Goal: Transaction & Acquisition: Purchase product/service

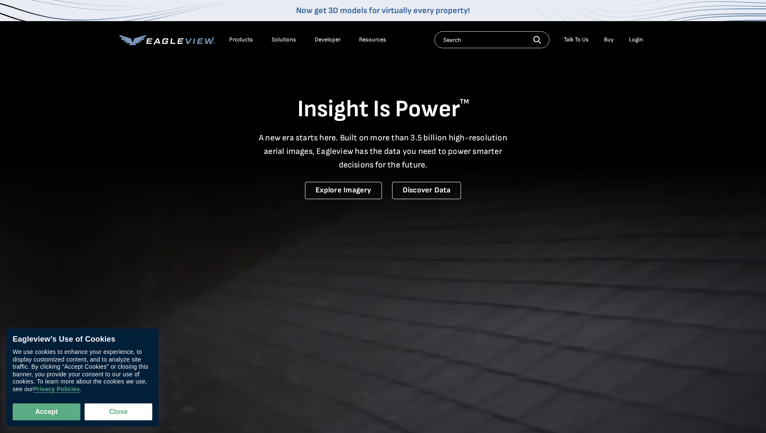
click at [639, 41] on div "Login" at bounding box center [636, 40] width 14 height 8
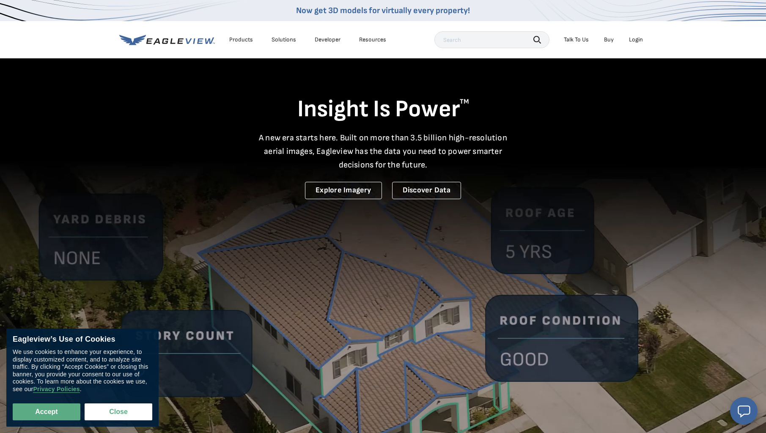
click at [638, 37] on div "Login" at bounding box center [636, 40] width 14 height 8
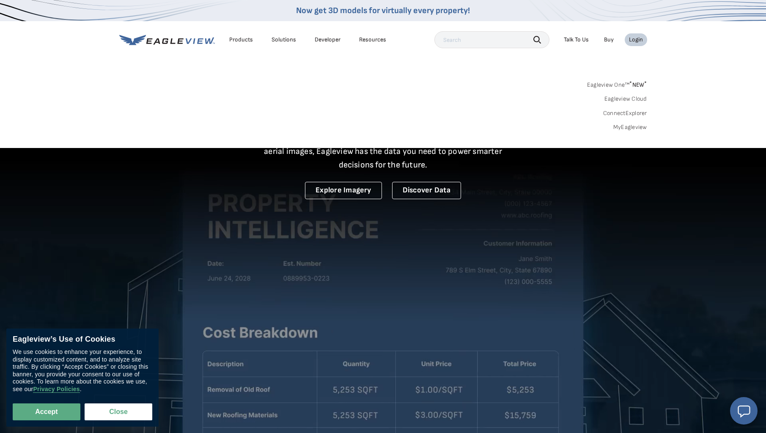
click at [610, 84] on link "Eagleview One™ * NEW *" at bounding box center [617, 84] width 60 height 10
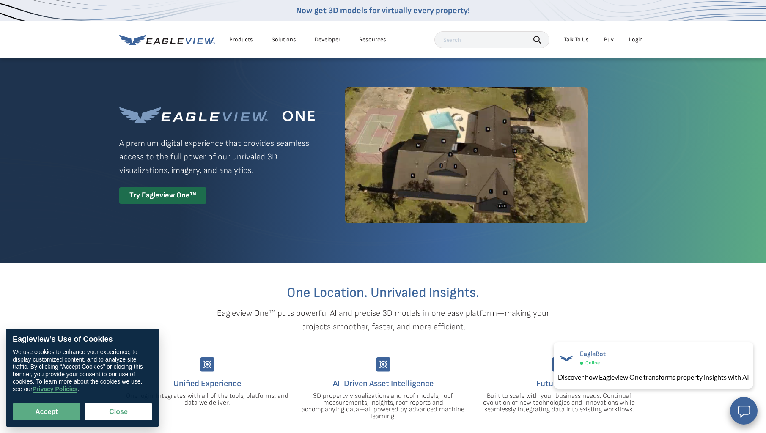
click at [639, 38] on div "Login" at bounding box center [636, 40] width 14 height 8
click at [635, 41] on div "Login" at bounding box center [636, 40] width 14 height 8
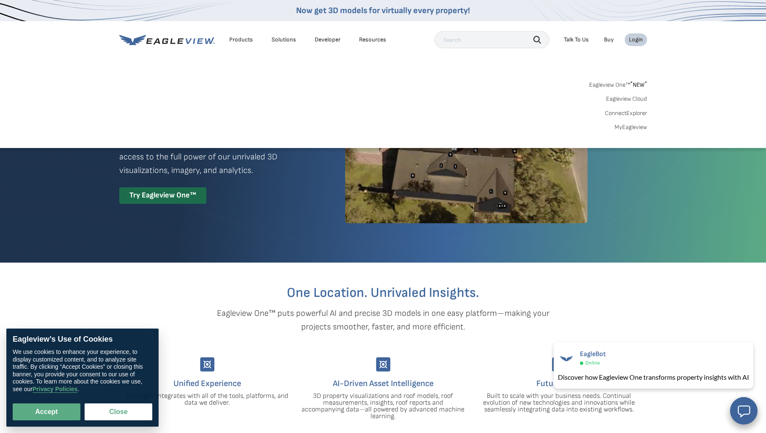
click at [635, 127] on link "MyEagleview" at bounding box center [631, 128] width 33 height 8
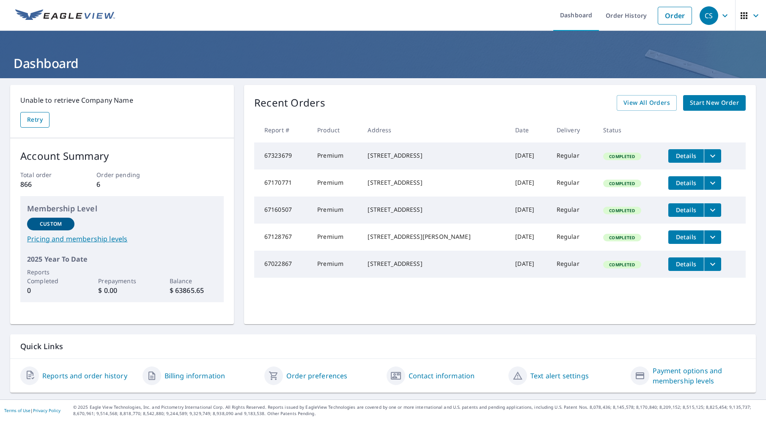
click at [31, 118] on span "Retry" at bounding box center [35, 120] width 16 height 11
click at [678, 16] on link "Order" at bounding box center [675, 16] width 34 height 18
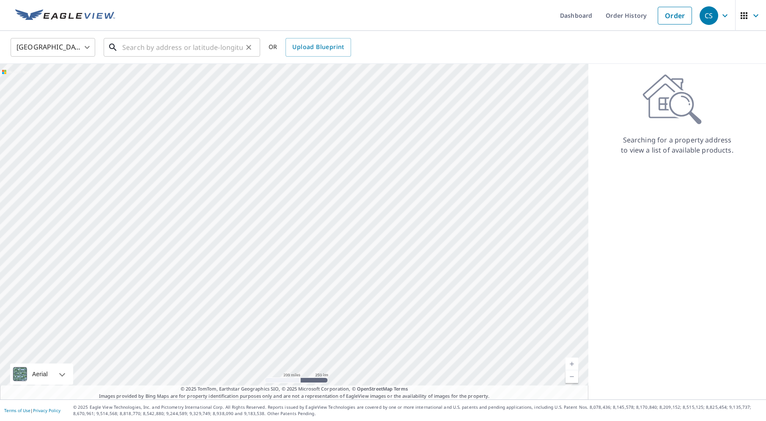
click at [171, 50] on input "text" at bounding box center [182, 48] width 121 height 24
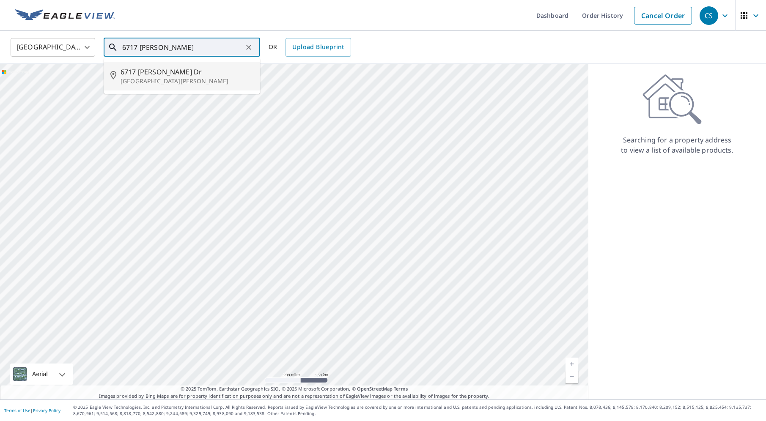
click at [156, 72] on span "6717 Debra Dr" at bounding box center [187, 72] width 133 height 10
type input "6717 Debra Dr Fort Collins, CO 80525"
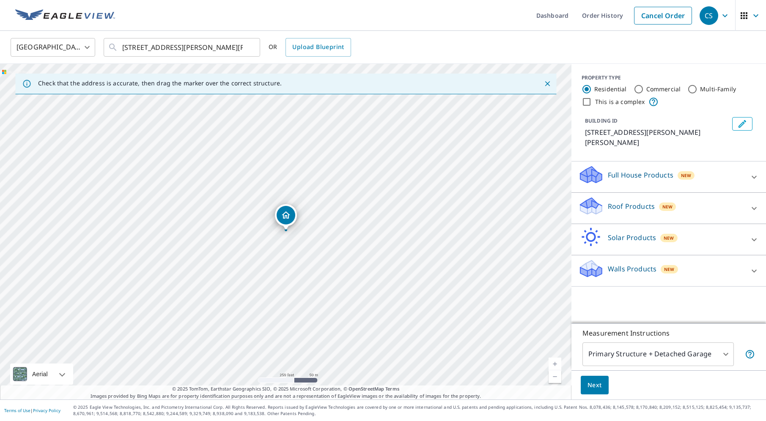
click at [729, 356] on body "CS CS Dashboard Order History Cancel Order CS United States US ​ 6717 Debra Dr …" at bounding box center [383, 210] width 766 height 421
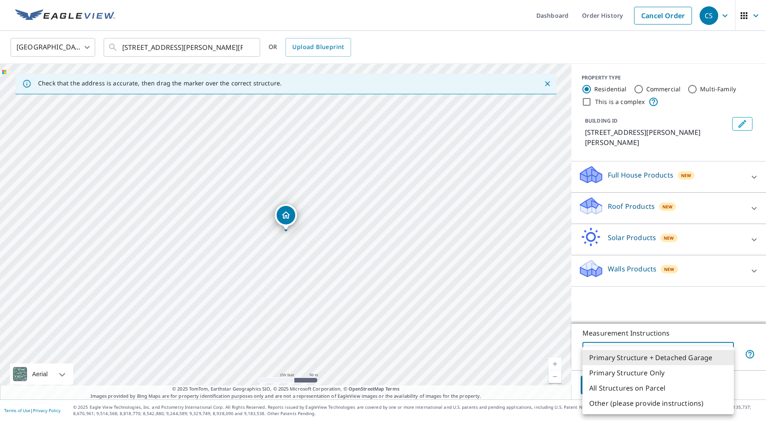
click at [646, 376] on li "Primary Structure Only" at bounding box center [657, 372] width 151 height 15
type input "2"
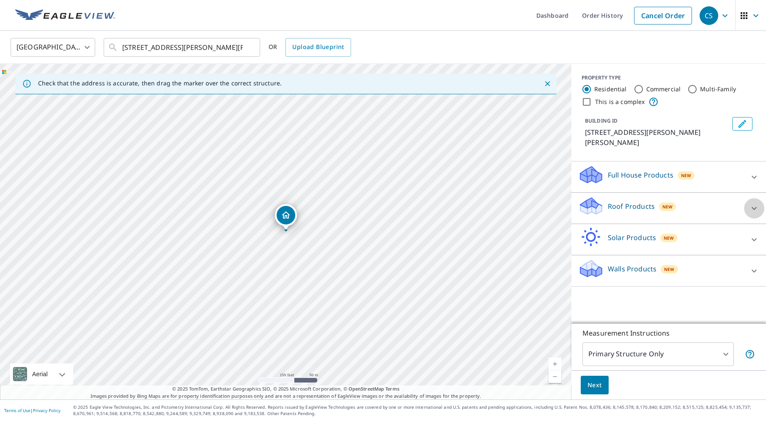
click at [747, 201] on div at bounding box center [754, 208] width 20 height 20
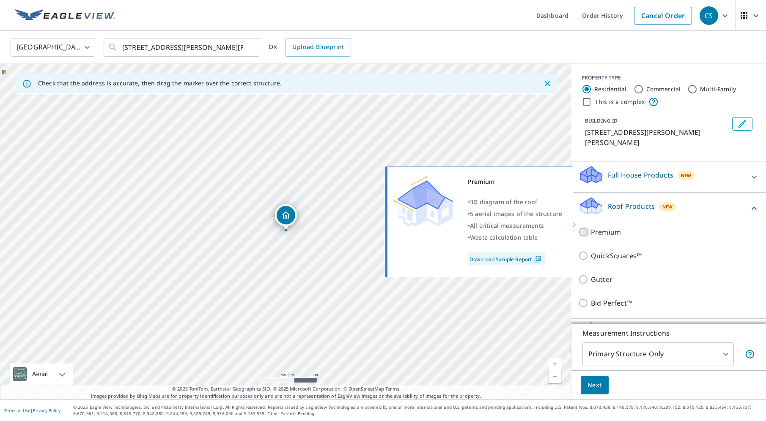
click at [585, 227] on input "Premium" at bounding box center [584, 232] width 13 height 10
checkbox input "true"
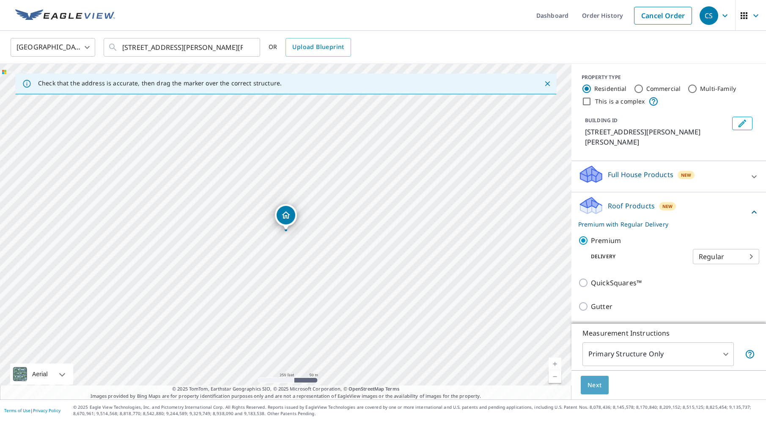
click at [597, 387] on span "Next" at bounding box center [594, 385] width 14 height 11
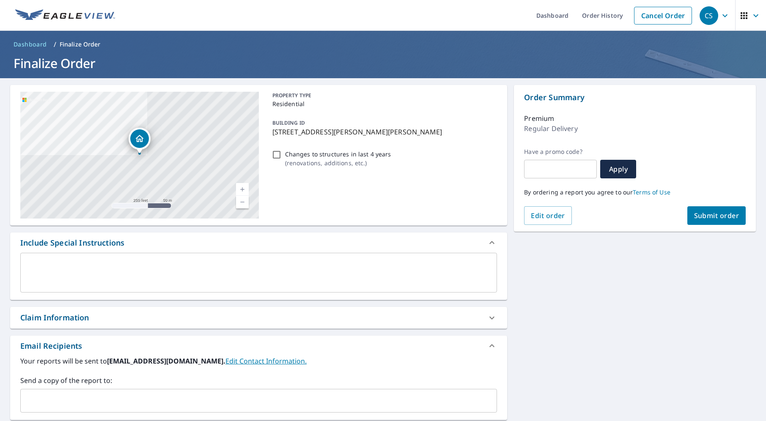
click at [275, 155] on input "Changes to structures in last 4 years ( renovations, additions, etc. )" at bounding box center [277, 155] width 10 height 10
checkbox input "true"
click at [725, 222] on button "Submit order" at bounding box center [716, 215] width 59 height 19
